Goal: Check status

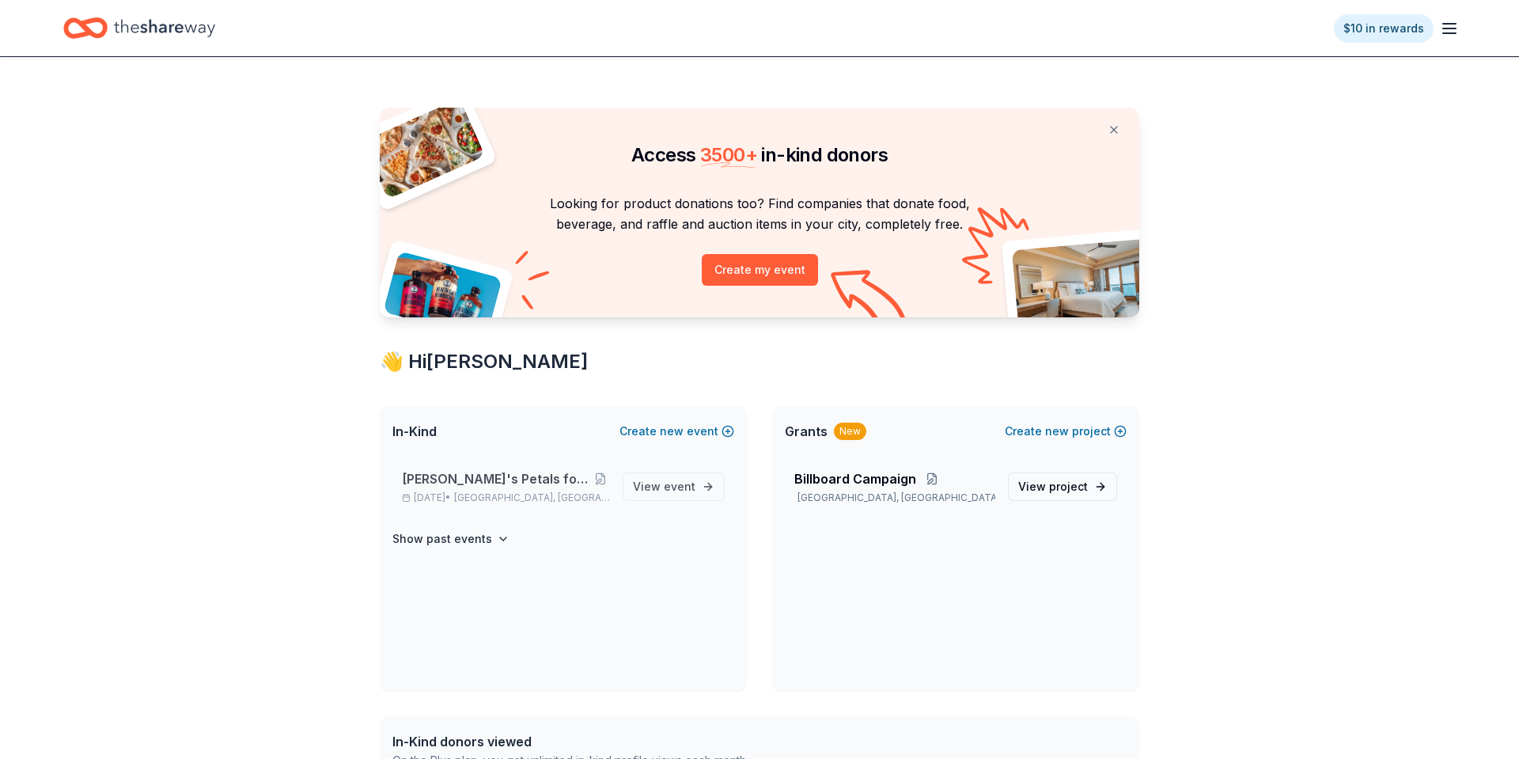
click at [520, 471] on span "[PERSON_NAME]'s Petals for Hope Annual Event" at bounding box center [496, 478] width 188 height 19
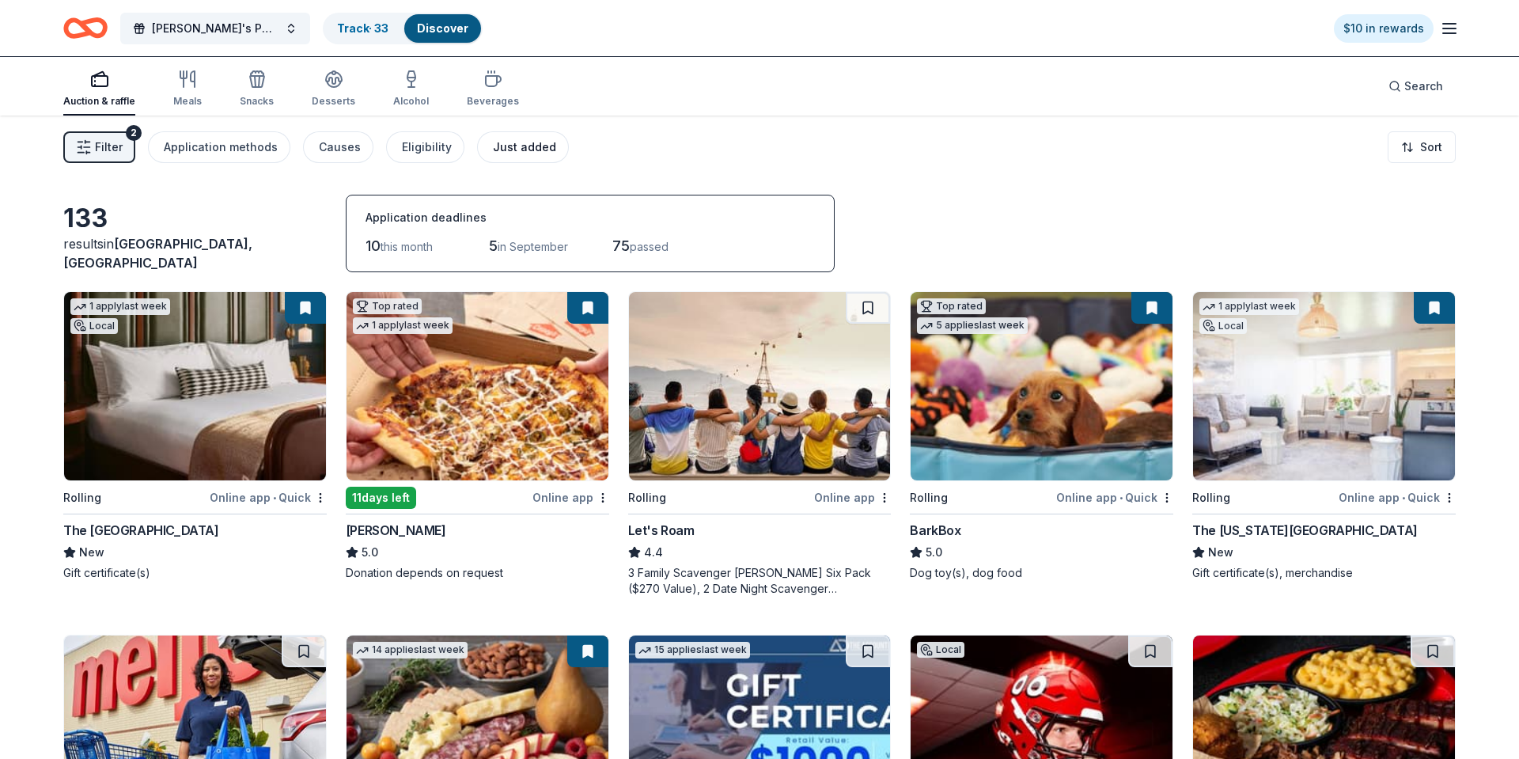
click at [501, 147] on div "Just added" at bounding box center [524, 147] width 63 height 19
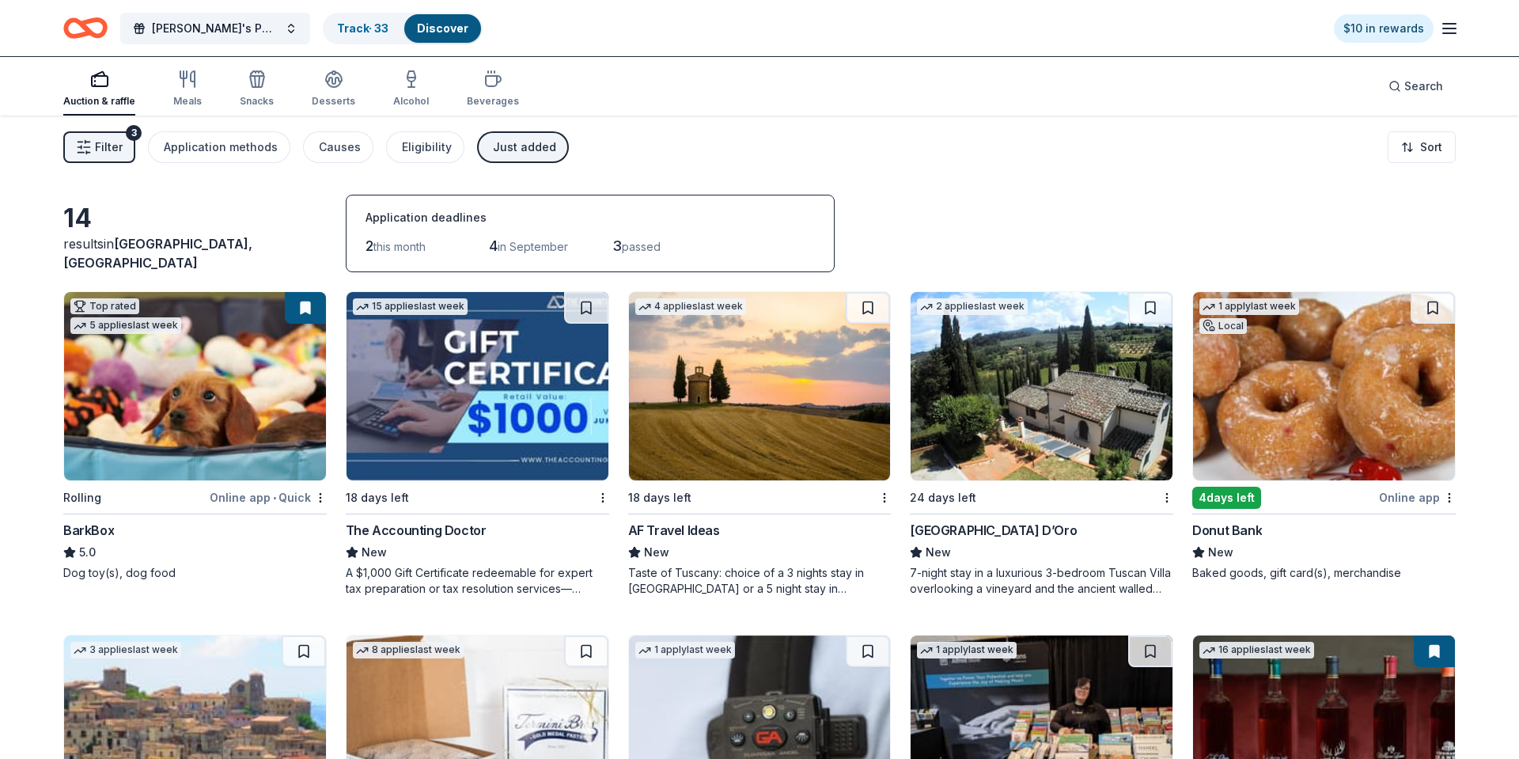
click at [431, 32] on link "Discover" at bounding box center [442, 27] width 51 height 13
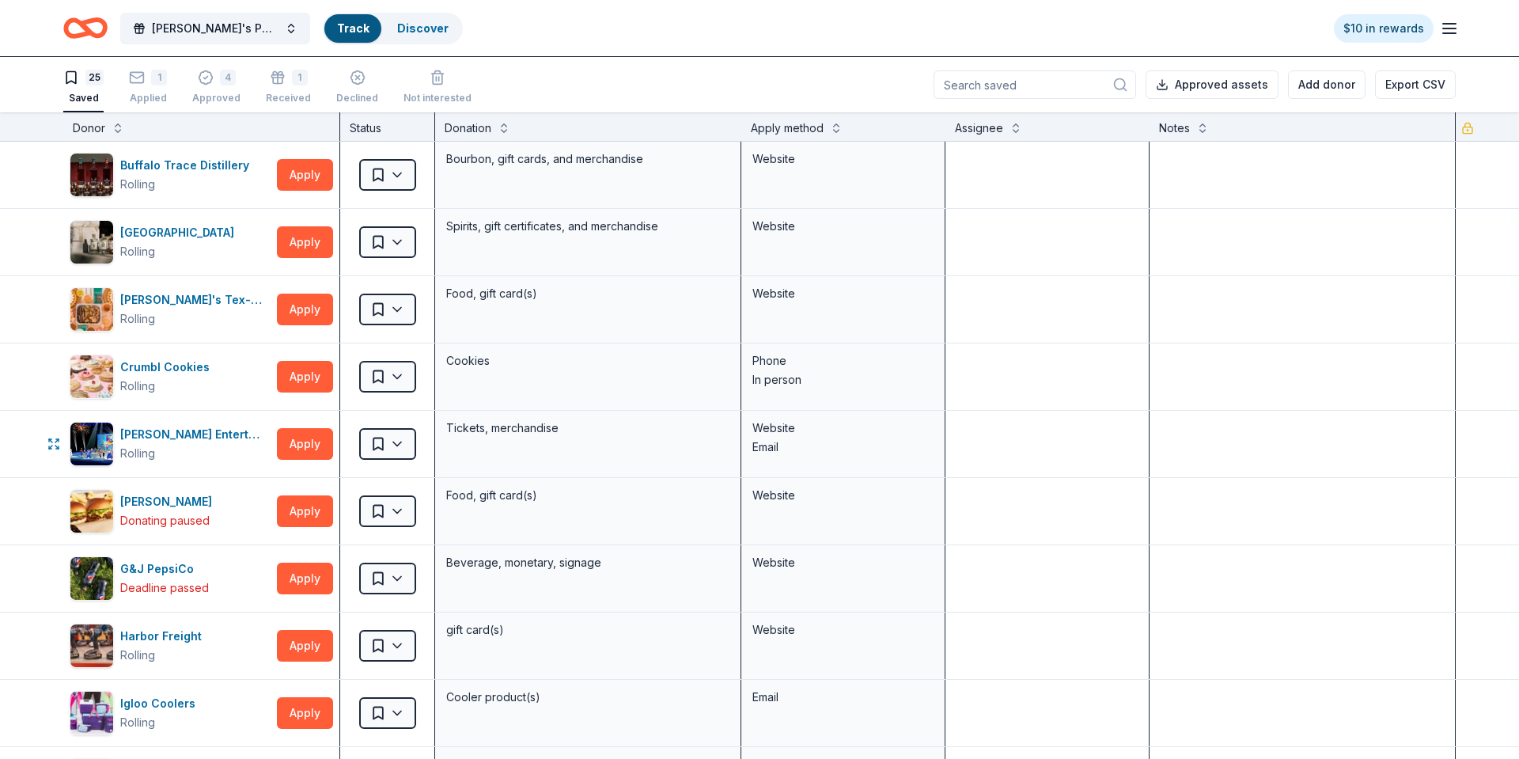
scroll to position [1, 0]
click at [208, 26] on span "[PERSON_NAME]'s Petals for Hope Annual Event" at bounding box center [215, 28] width 127 height 19
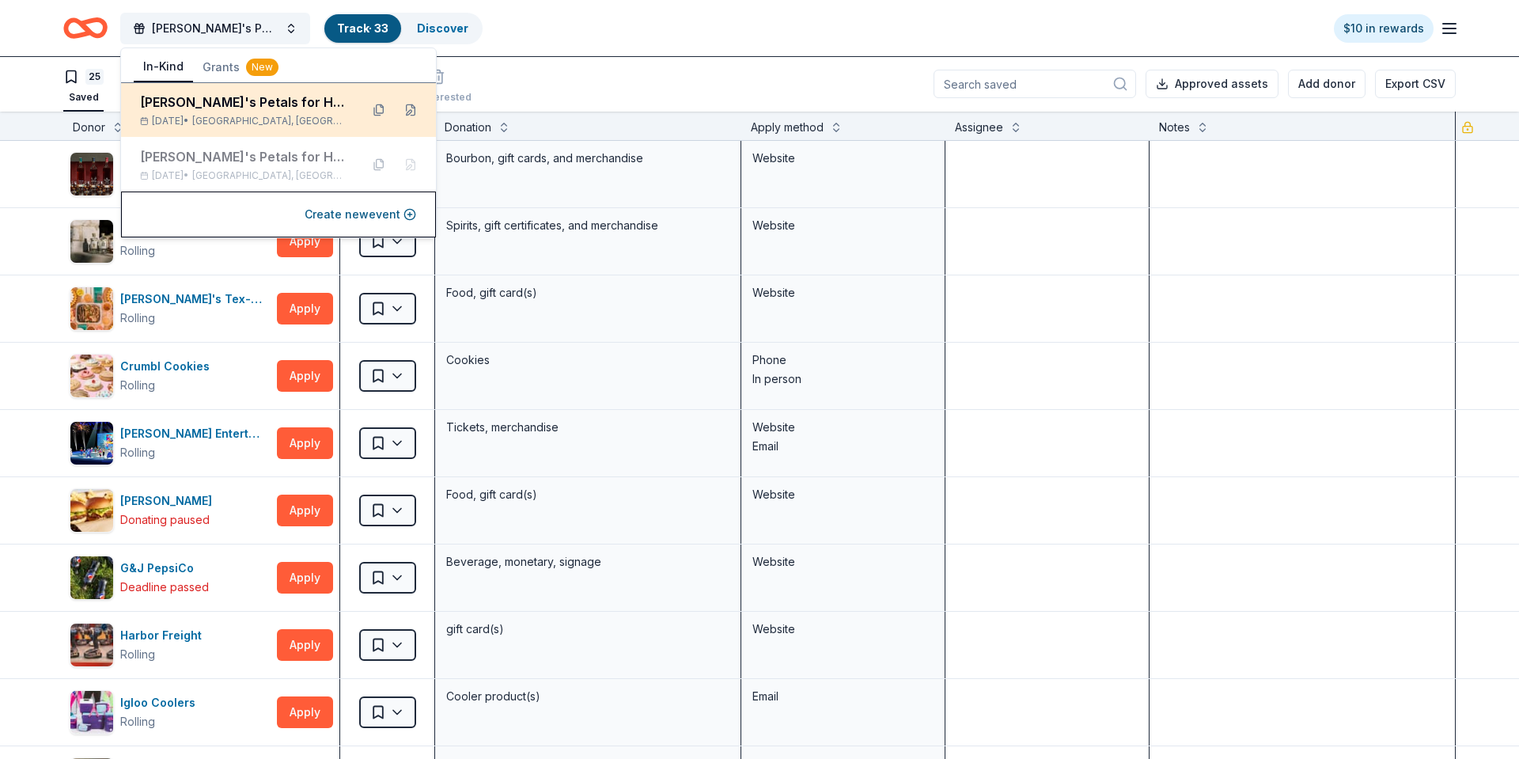
click at [176, 115] on div "[DATE] • [GEOGRAPHIC_DATA], [GEOGRAPHIC_DATA]" at bounding box center [243, 121] width 207 height 13
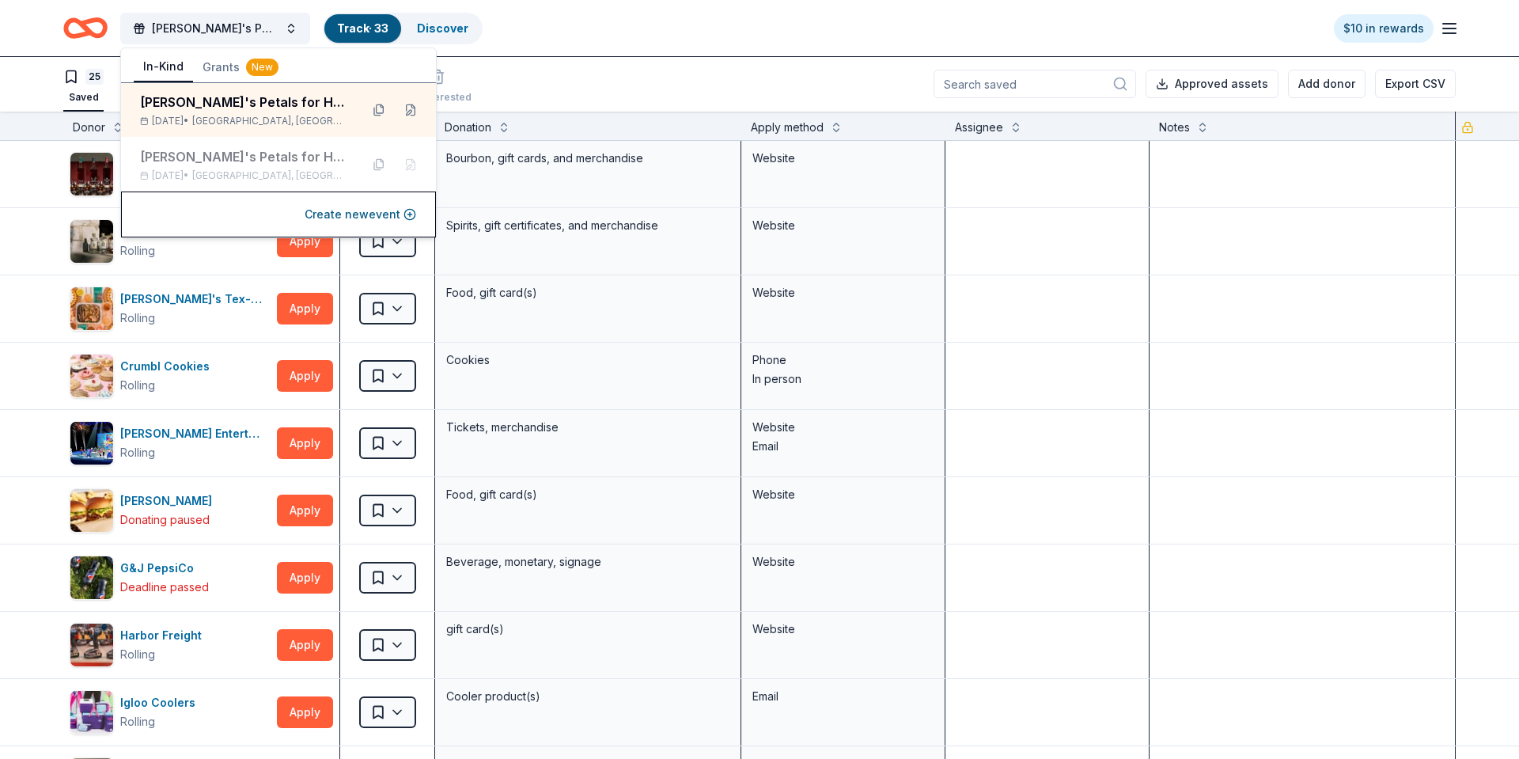
click at [521, 72] on div "25 Saved 1 Applied 4 Approved 1 Received Declined Not interested Approved asset…" at bounding box center [759, 83] width 1392 height 55
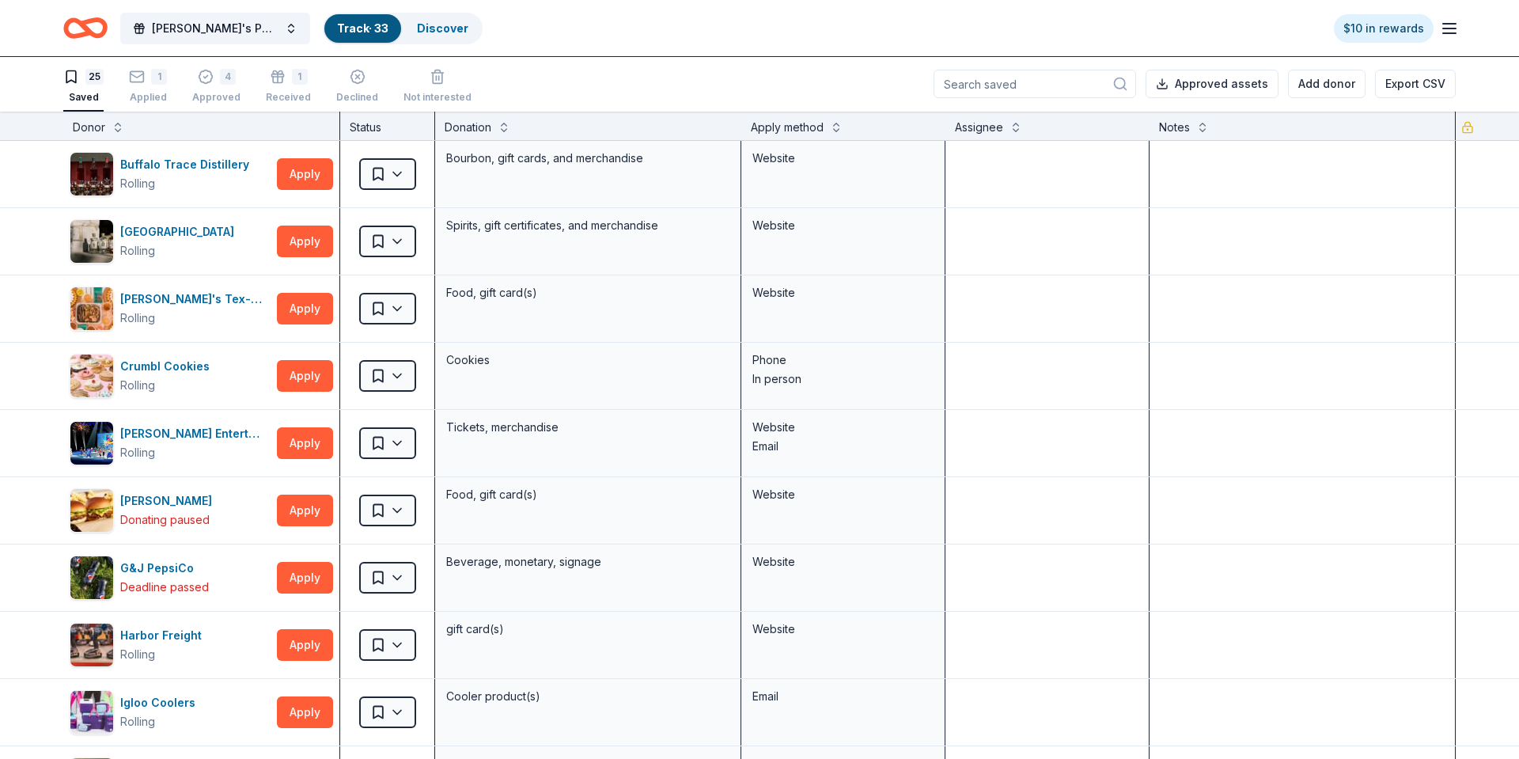
click at [94, 33] on icon "Home" at bounding box center [93, 28] width 25 height 16
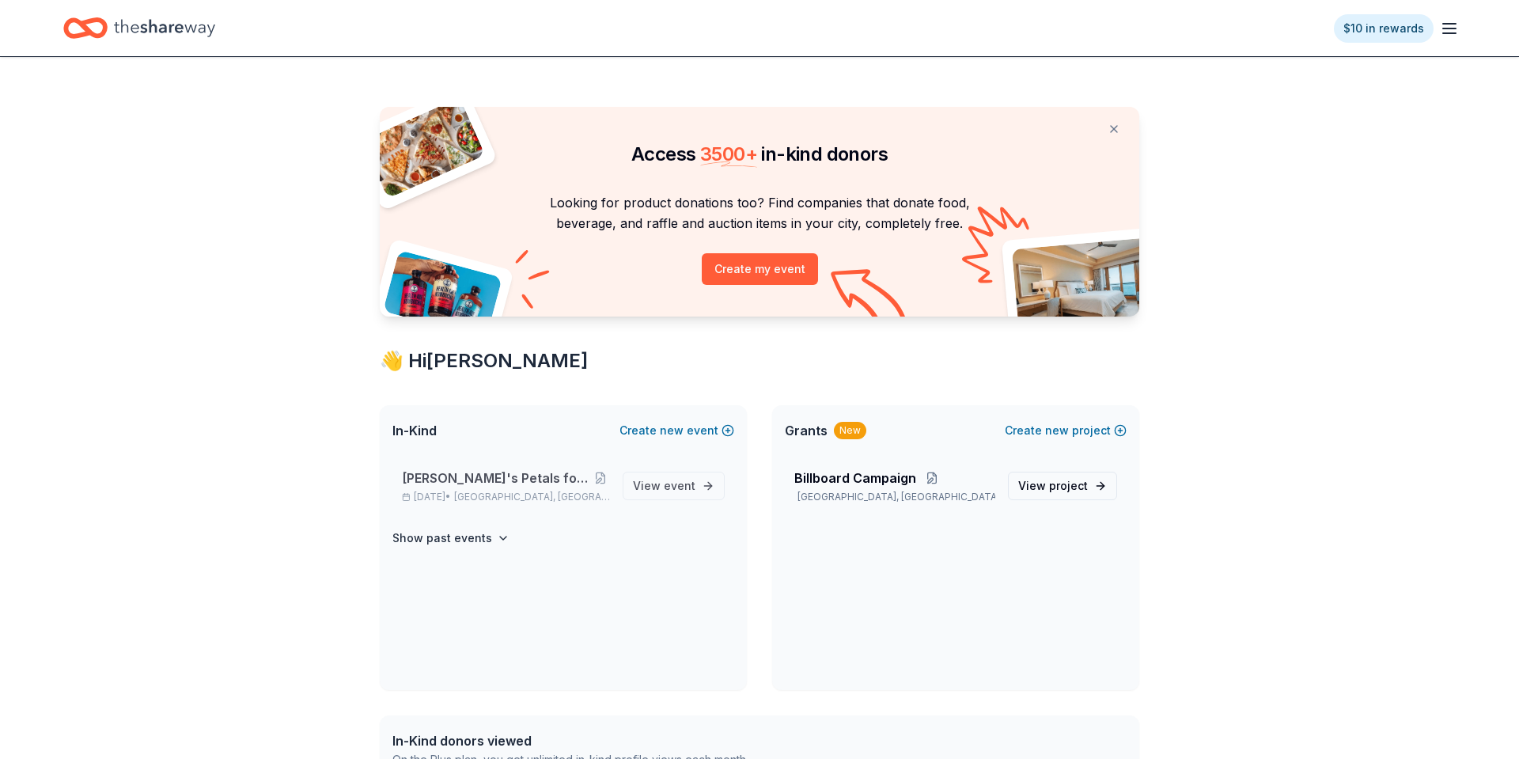
click at [468, 480] on span "[PERSON_NAME]'s Petals for Hope Annual Event" at bounding box center [496, 477] width 188 height 19
